Goal: Transaction & Acquisition: Purchase product/service

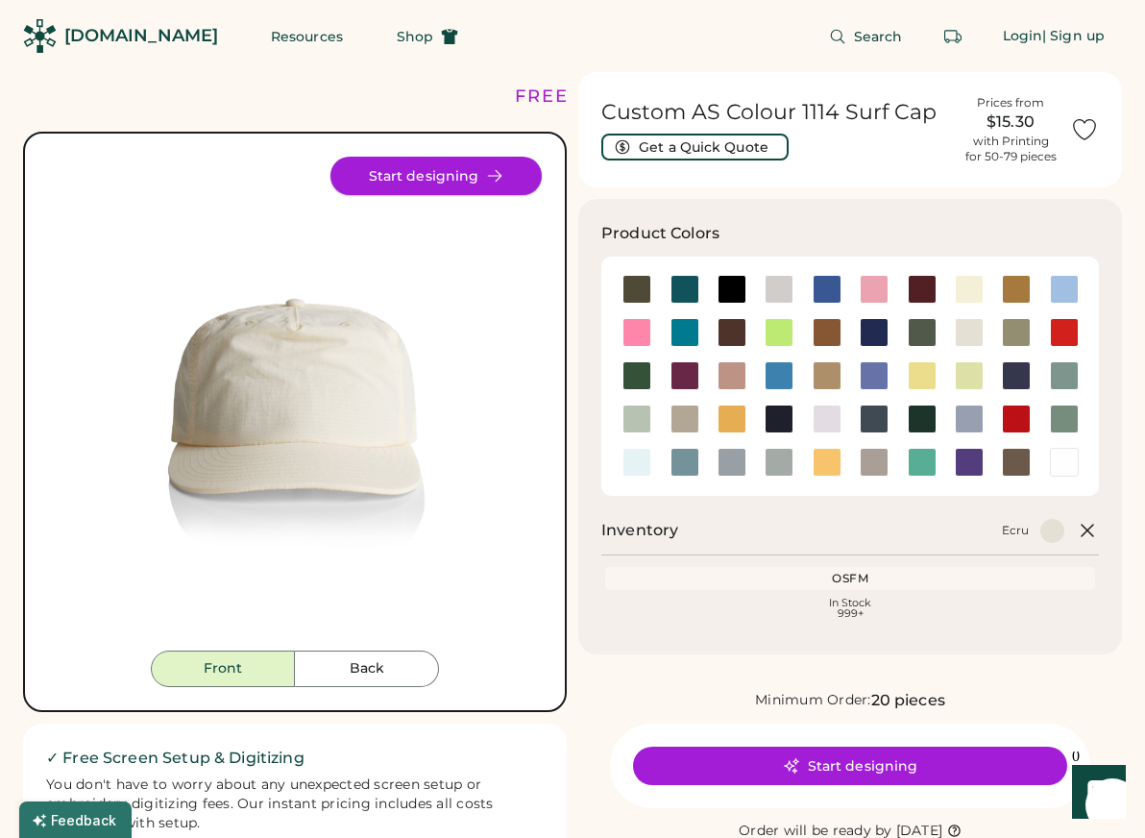
click at [470, 174] on button "Start designing" at bounding box center [435, 176] width 211 height 38
